Goal: Transaction & Acquisition: Purchase product/service

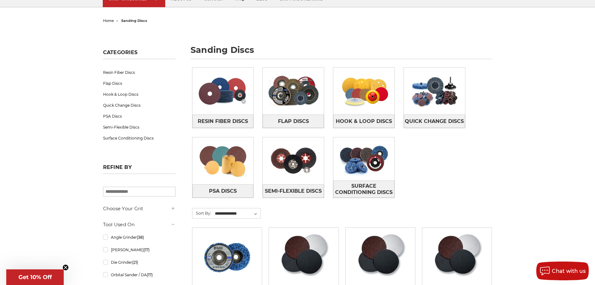
scroll to position [208, 0]
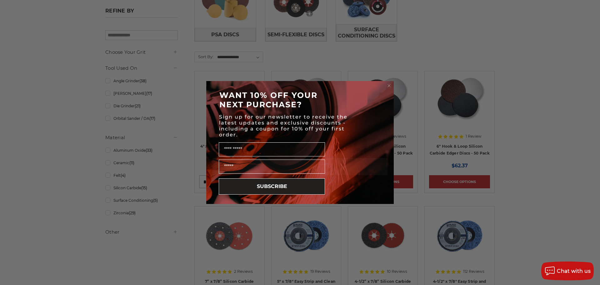
click at [459, 53] on div "Close dialog WANT 10% OFF YOUR NEXT PURCHASE? Sign up for our newsletter to rec…" at bounding box center [300, 142] width 600 height 285
click at [389, 84] on circle "Close dialog" at bounding box center [389, 86] width 6 height 6
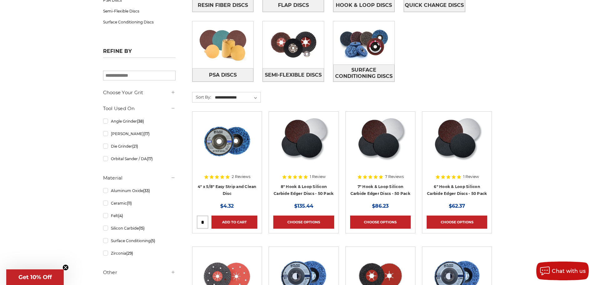
scroll to position [0, 0]
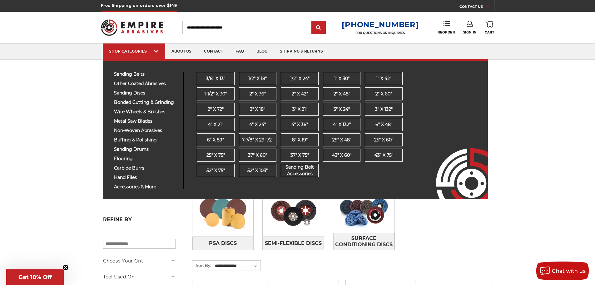
click at [140, 72] on span "sanding belts" at bounding box center [146, 74] width 65 height 5
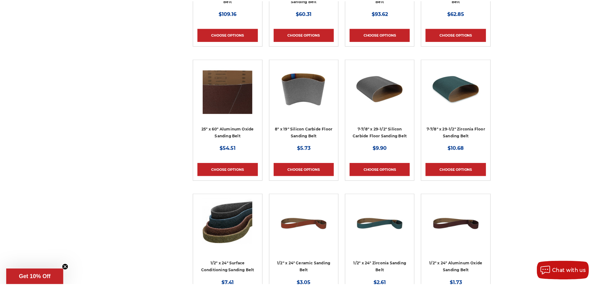
scroll to position [1406, 0]
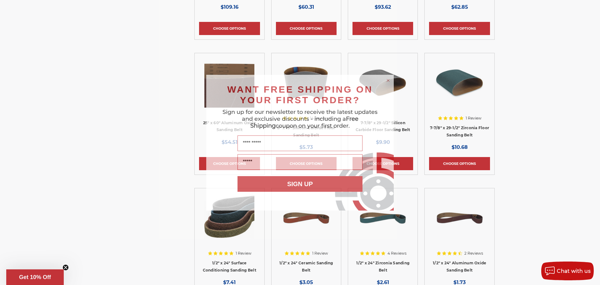
click at [385, 78] on form "WANT FREE SHIPPING ON YOUR FIRST ORDER? Sign up for our newsletter to receive t…" at bounding box center [299, 143] width 187 height 136
click at [386, 78] on circle "Close dialog" at bounding box center [388, 80] width 6 height 6
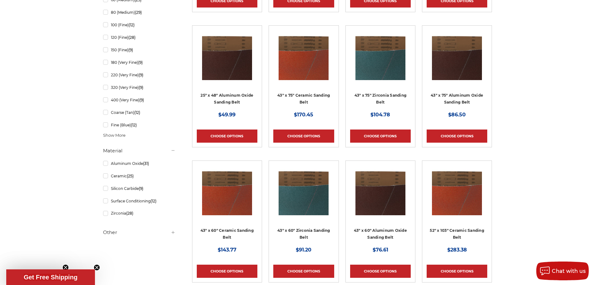
scroll to position [0, 0]
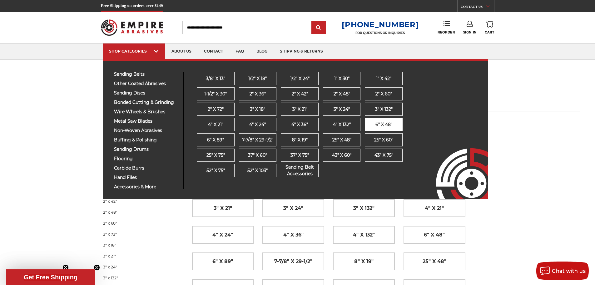
click at [389, 125] on span "6" x 48"" at bounding box center [383, 124] width 17 height 7
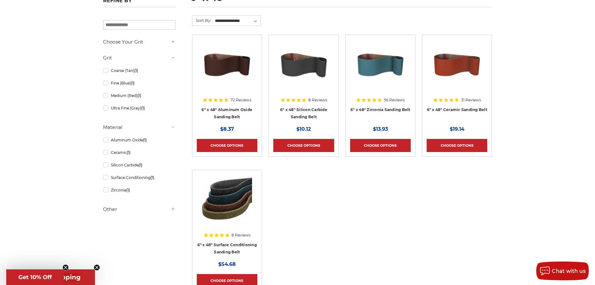
scroll to position [156, 0]
